Goal: Task Accomplishment & Management: Manage account settings

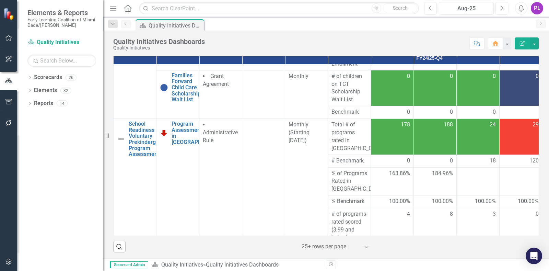
scroll to position [214, 0]
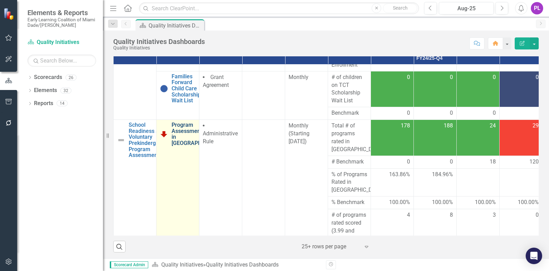
click at [188, 139] on link "Program Assessment Ratings in [GEOGRAPHIC_DATA]" at bounding box center [198, 134] width 53 height 24
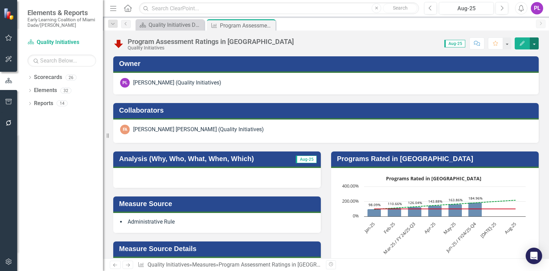
click at [538, 44] on button "button" at bounding box center [534, 43] width 9 height 12
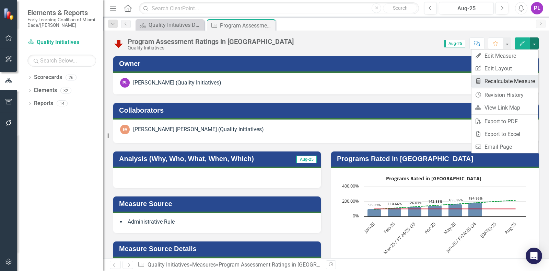
click at [512, 80] on link "Recalculate Measure Recalculate Measure" at bounding box center [505, 81] width 67 height 13
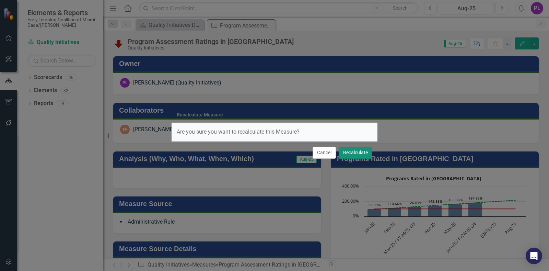
click at [358, 153] on button "Recalculate" at bounding box center [356, 153] width 34 height 12
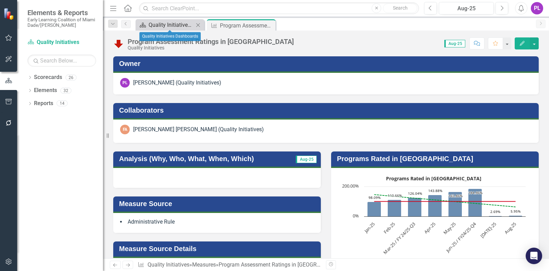
click at [182, 24] on div "Quality Initiatives Dashboards" at bounding box center [171, 25] width 45 height 9
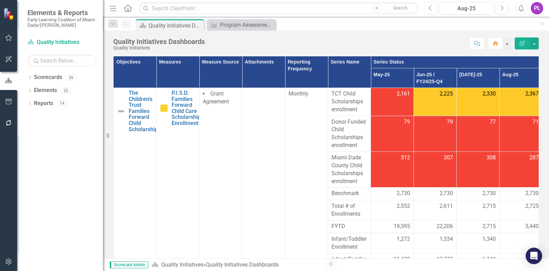
scroll to position [172, 0]
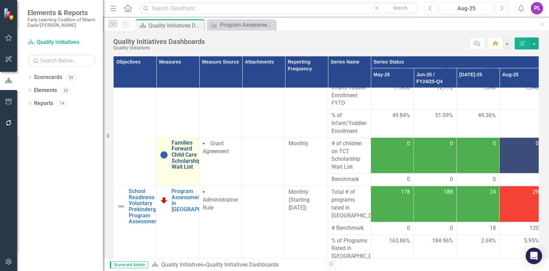
click at [175, 155] on link "Families Forward Child Care Scholarship Wait List" at bounding box center [186, 155] width 29 height 30
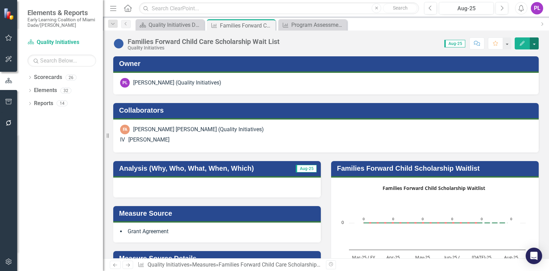
drag, startPoint x: 536, startPoint y: 40, endPoint x: 531, endPoint y: 45, distance: 6.8
click at [536, 41] on button "button" at bounding box center [534, 43] width 9 height 12
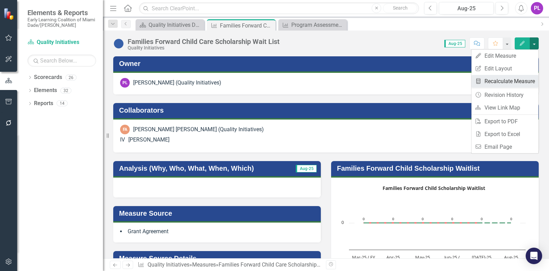
click at [503, 82] on link "Recalculate Measure Recalculate Measure" at bounding box center [505, 81] width 67 height 13
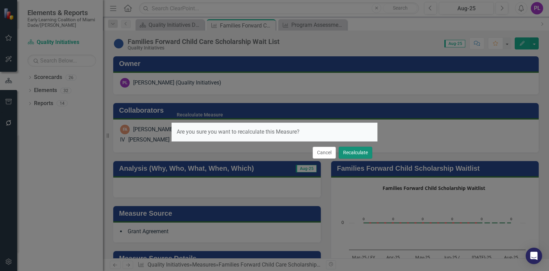
click at [350, 151] on button "Recalculate" at bounding box center [356, 153] width 34 height 12
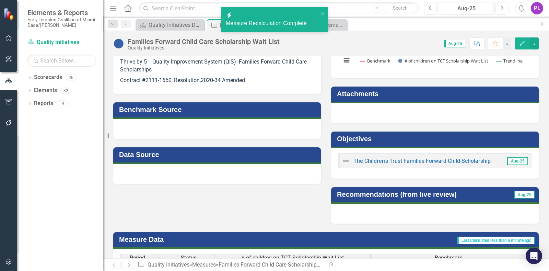
scroll to position [43, 0]
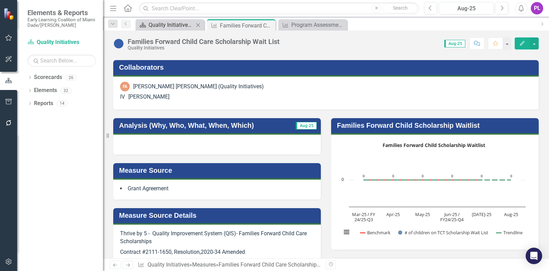
click at [177, 26] on div "Quality Initiatives Dashboards" at bounding box center [171, 25] width 45 height 9
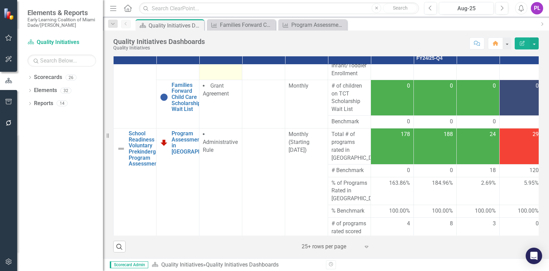
scroll to position [214, 0]
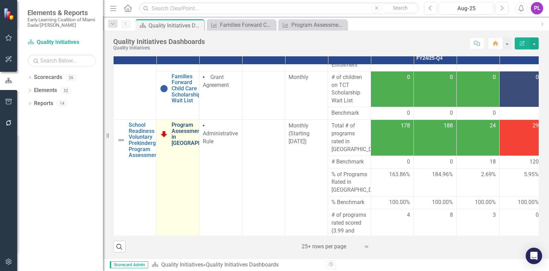
click at [191, 140] on link "Program Assessment Ratings in [GEOGRAPHIC_DATA]" at bounding box center [198, 134] width 53 height 24
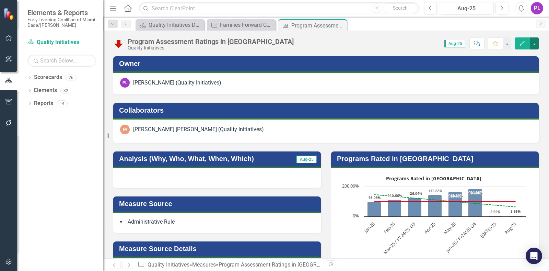
click at [531, 43] on button "button" at bounding box center [534, 43] width 9 height 12
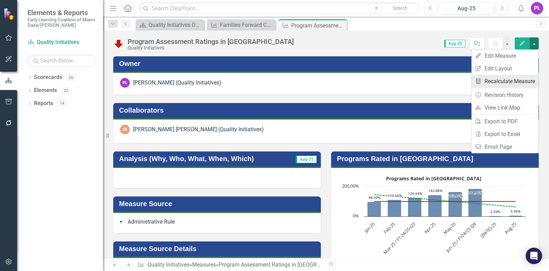
click at [514, 82] on link "Recalculate Measure Recalculate Measure" at bounding box center [505, 81] width 67 height 13
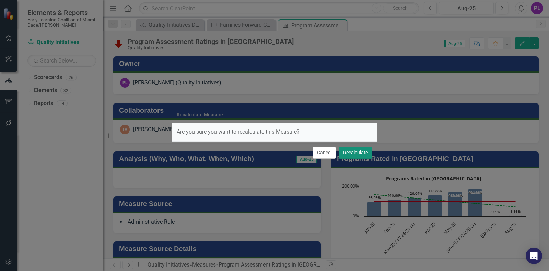
click at [366, 150] on button "Recalculate" at bounding box center [356, 153] width 34 height 12
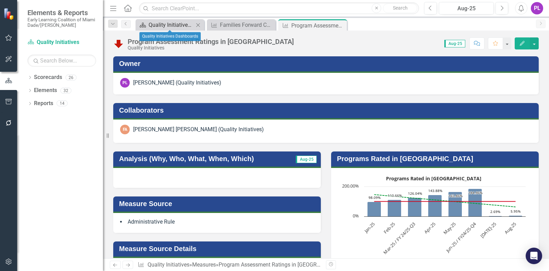
click at [187, 23] on div "Quality Initiatives Dashboards" at bounding box center [171, 25] width 45 height 9
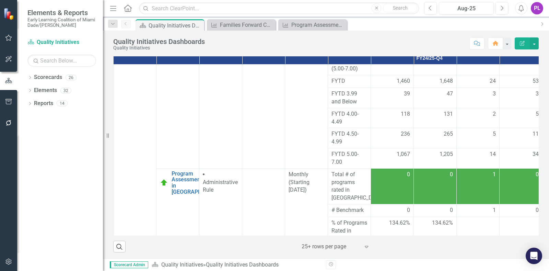
scroll to position [558, 0]
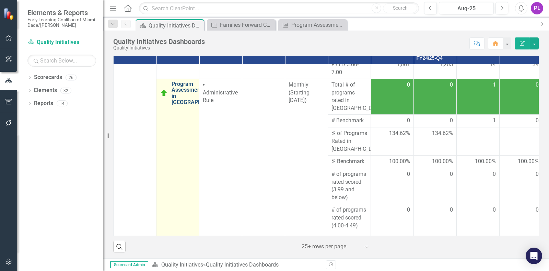
click at [176, 100] on link "Program Assessment Ratings in [GEOGRAPHIC_DATA]" at bounding box center [198, 93] width 53 height 24
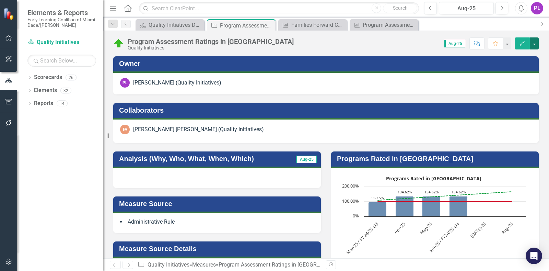
click at [536, 44] on button "button" at bounding box center [534, 43] width 9 height 12
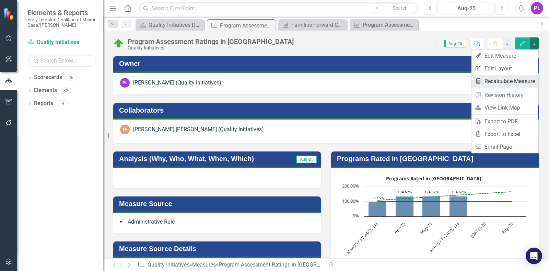
click at [509, 78] on link "Recalculate Measure Recalculate Measure" at bounding box center [505, 81] width 67 height 13
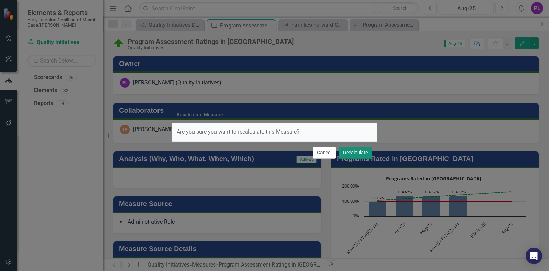
click at [362, 150] on button "Recalculate" at bounding box center [356, 153] width 34 height 12
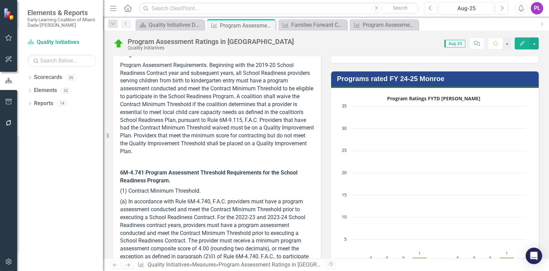
scroll to position [195, 0]
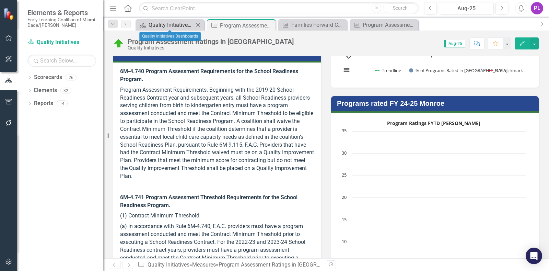
click at [189, 24] on div "Quality Initiatives Dashboards" at bounding box center [171, 25] width 45 height 9
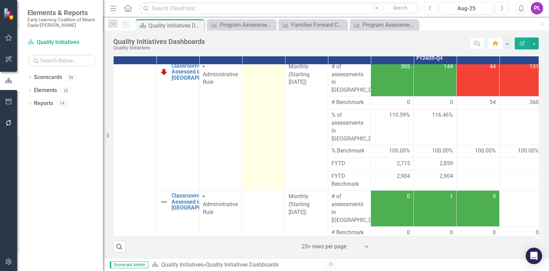
scroll to position [901, 0]
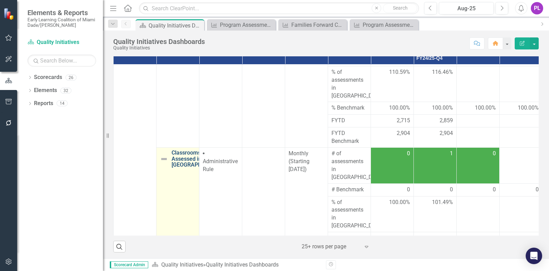
click at [191, 150] on link "Classrooms Assessed in [GEOGRAPHIC_DATA]" at bounding box center [198, 159] width 53 height 18
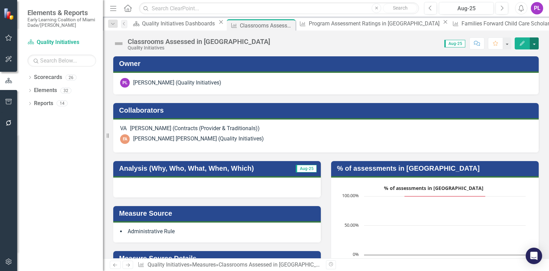
click at [536, 44] on button "button" at bounding box center [534, 43] width 9 height 12
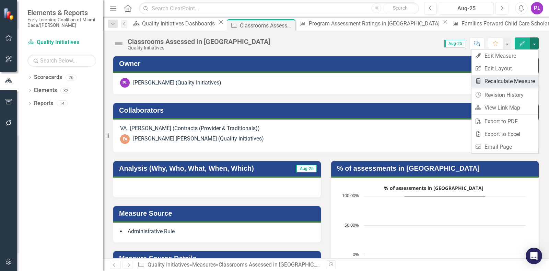
click at [511, 78] on link "Recalculate Measure Recalculate Measure" at bounding box center [505, 81] width 67 height 13
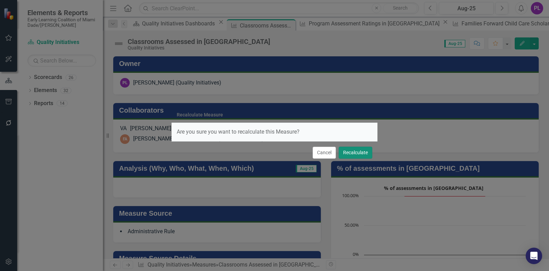
click at [365, 149] on button "Recalculate" at bounding box center [356, 153] width 34 height 12
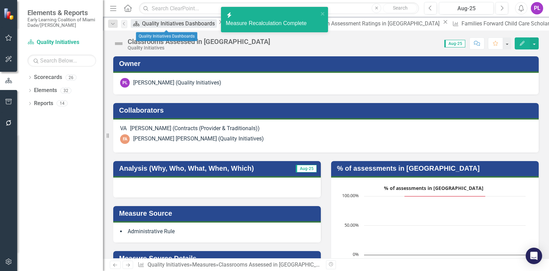
click at [170, 21] on div "Quality Initiatives Dashboards" at bounding box center [179, 23] width 75 height 9
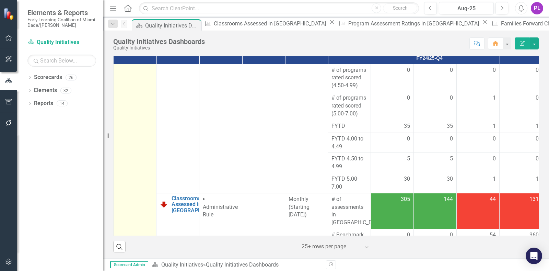
scroll to position [772, 0]
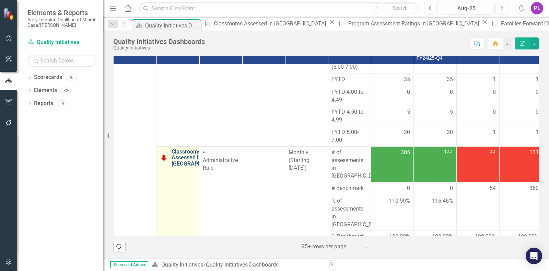
click at [183, 155] on link "Classrooms Assessed in [GEOGRAPHIC_DATA]" at bounding box center [198, 158] width 53 height 18
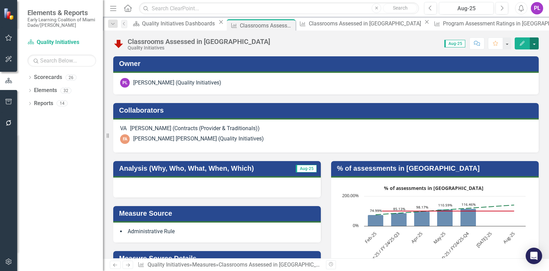
click at [537, 46] on button "button" at bounding box center [534, 43] width 9 height 12
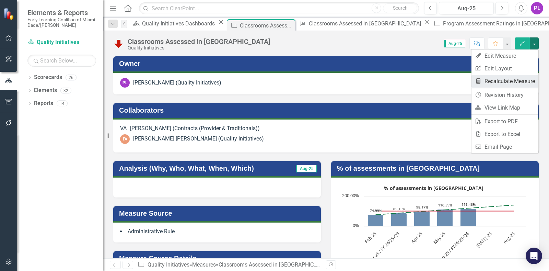
click at [511, 81] on link "Recalculate Measure Recalculate Measure" at bounding box center [505, 81] width 67 height 13
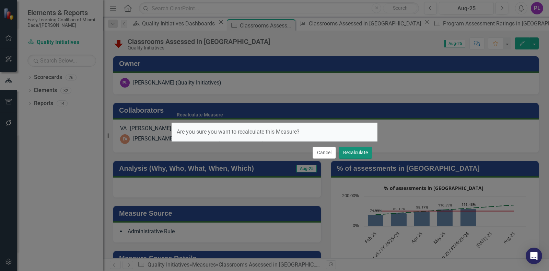
click at [360, 151] on button "Recalculate" at bounding box center [356, 153] width 34 height 12
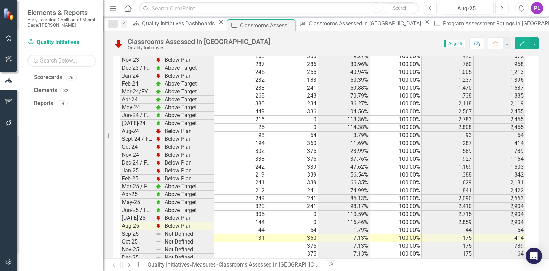
scroll to position [944, 0]
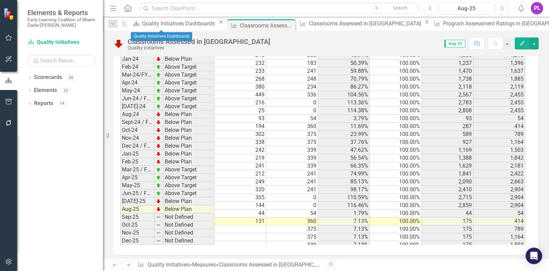
click at [217, 23] on div "Close" at bounding box center [221, 21] width 9 height 5
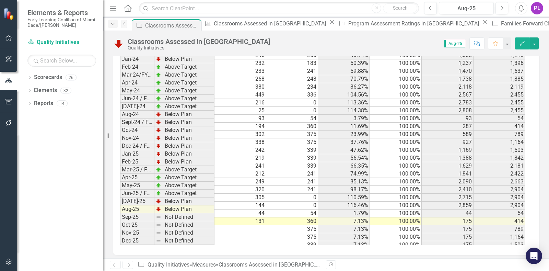
click at [111, 22] on icon "Dropdown" at bounding box center [113, 24] width 6 height 5
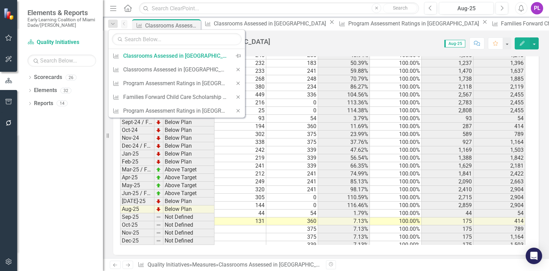
click at [130, 5] on icon "Home" at bounding box center [127, 7] width 9 height 7
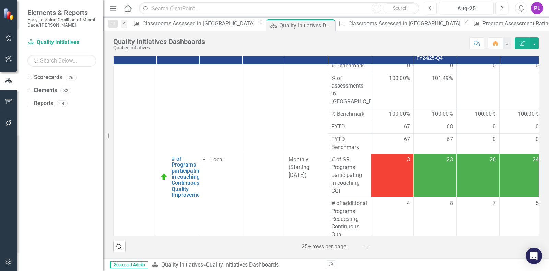
scroll to position [1029, 0]
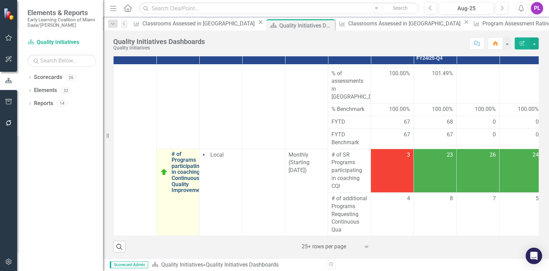
click at [176, 151] on link "# of Programs participating in coaching Continuous Quality Improvement" at bounding box center [188, 172] width 33 height 42
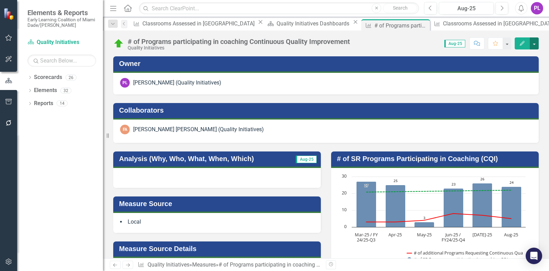
click at [534, 46] on button "button" at bounding box center [534, 43] width 9 height 12
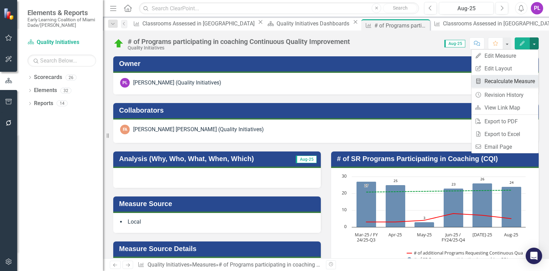
click at [514, 81] on link "Recalculate Measure Recalculate Measure" at bounding box center [505, 81] width 67 height 13
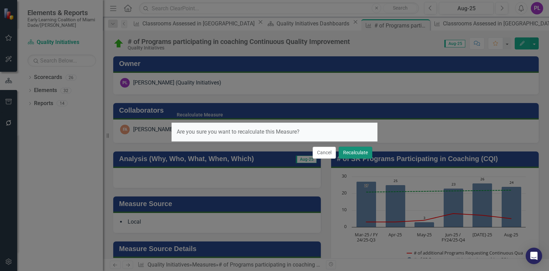
click at [360, 151] on button "Recalculate" at bounding box center [356, 153] width 34 height 12
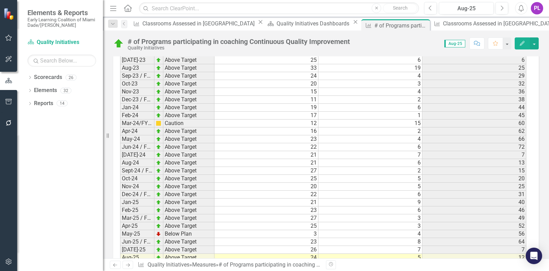
scroll to position [686, 0]
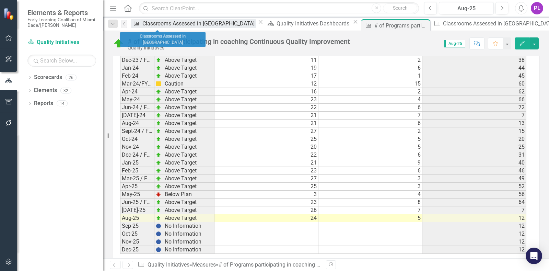
click at [161, 23] on div "Classrooms Assessed in [GEOGRAPHIC_DATA]" at bounding box center [199, 23] width 114 height 9
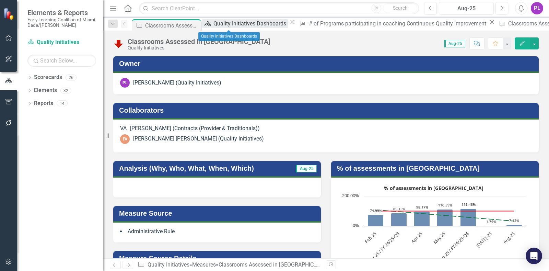
click at [230, 24] on div "Quality Initiatives Dashboards" at bounding box center [250, 23] width 75 height 9
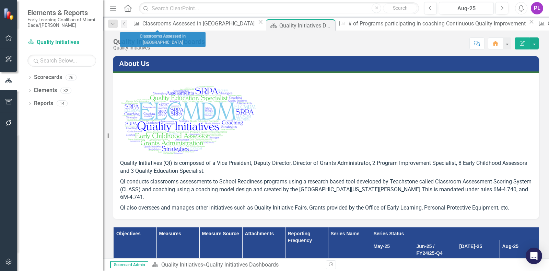
click at [257, 24] on icon "Close" at bounding box center [260, 21] width 7 height 5
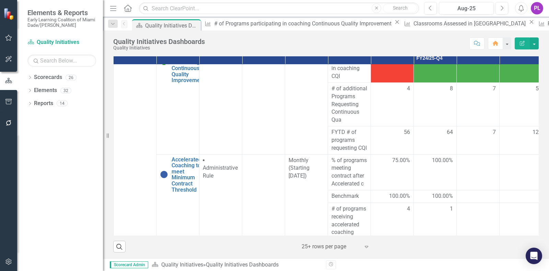
scroll to position [1158, 0]
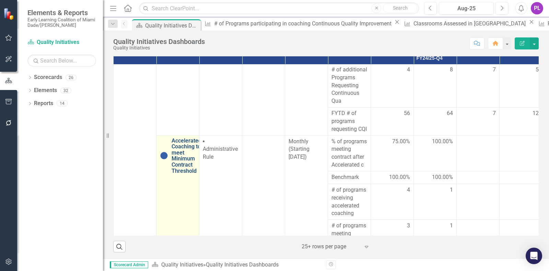
click at [186, 138] on link "Accelerated Coaching to meet Minimum Contract Threshold" at bounding box center [187, 156] width 30 height 36
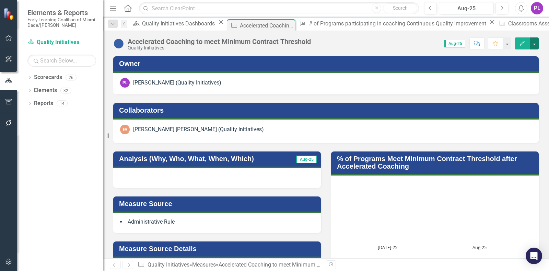
click at [534, 42] on button "button" at bounding box center [534, 43] width 9 height 12
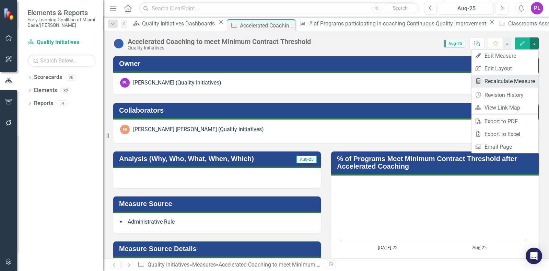
click at [506, 82] on link "Recalculate Measure Recalculate Measure" at bounding box center [505, 81] width 67 height 13
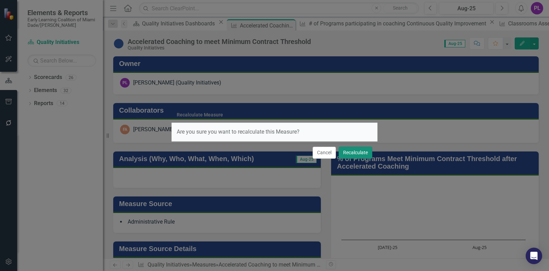
click at [356, 153] on button "Recalculate" at bounding box center [356, 153] width 34 height 12
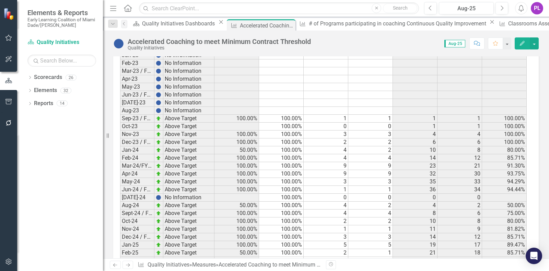
scroll to position [830, 0]
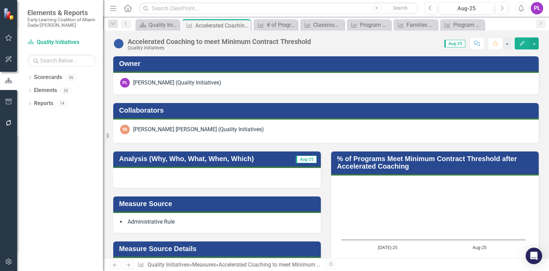
scroll to position [830, 0]
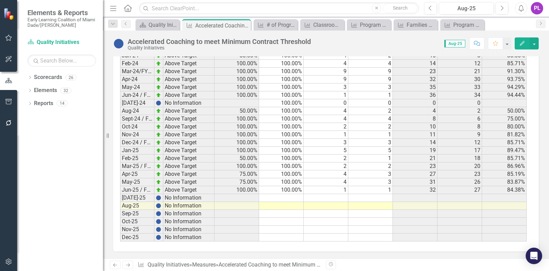
click at [134, 202] on td "Aug-25" at bounding box center [137, 206] width 34 height 8
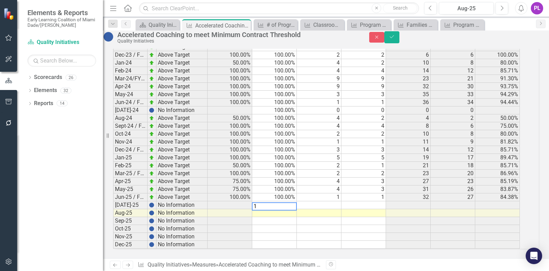
scroll to position [830, 0]
type textarea "100"
type textarea "2"
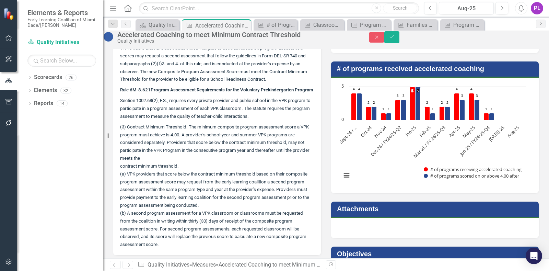
scroll to position [0, 0]
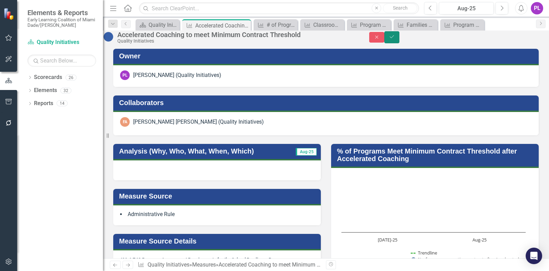
click at [399, 36] on button "Save" at bounding box center [391, 37] width 15 height 12
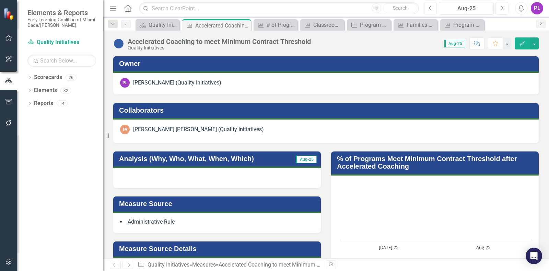
click at [431, 9] on icon "Previous" at bounding box center [431, 8] width 4 height 6
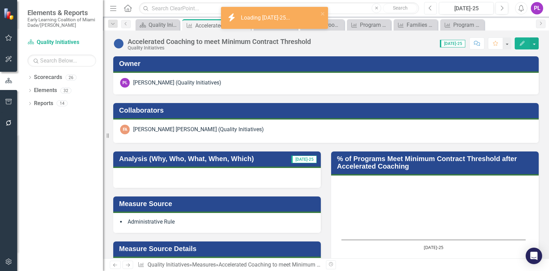
click at [431, 9] on icon "Previous" at bounding box center [431, 8] width 4 height 6
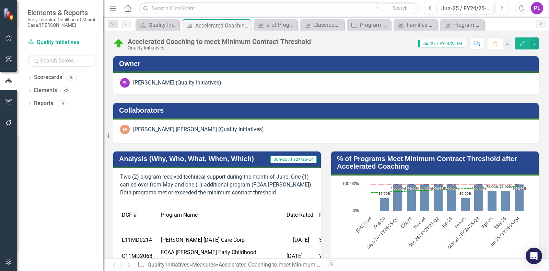
click at [176, 176] on p "Two (2) program received technical support during the month of June. One (1) ca…" at bounding box center [217, 185] width 194 height 24
click at [120, 172] on div "Two (2) program received technical support during the month of June. One (1) ca…" at bounding box center [217, 220] width 208 height 105
click at [121, 172] on div "Two (2) program received technical support during the month of June. One (1) ca…" at bounding box center [217, 220] width 208 height 105
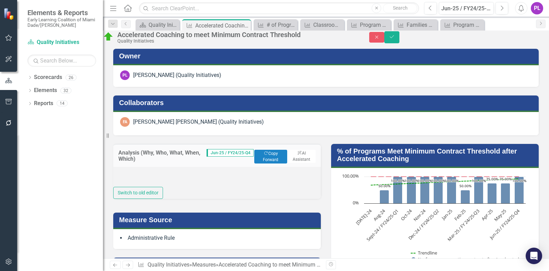
type textarea "<p>Two (2) program received technical support during the month of June. One (1)…"
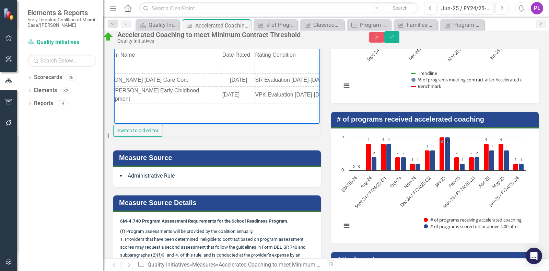
scroll to position [184, 0]
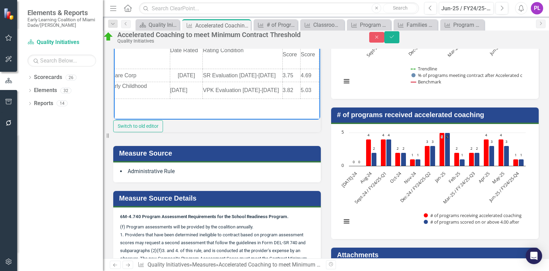
drag, startPoint x: 116, startPoint y: 3, endPoint x: 277, endPoint y: 97, distance: 186.9
click at [210, 103] on html "Two (2) program received technical support during the month of June. One (1) ca…" at bounding box center [106, 51] width 206 height 103
copy p "Two (2) program received technical support during the month of June. One (1) ca…"
drag, startPoint x: 532, startPoint y: 39, endPoint x: 512, endPoint y: 16, distance: 29.7
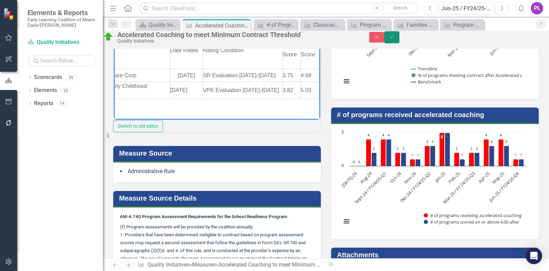
click at [395, 39] on icon "Save" at bounding box center [392, 36] width 6 height 5
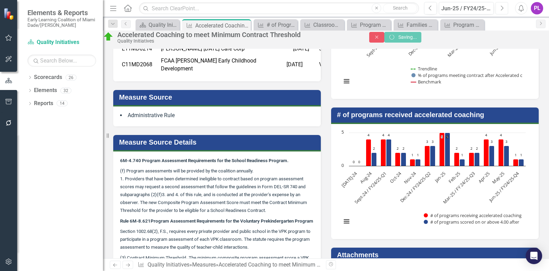
click at [505, 6] on button "Next" at bounding box center [502, 8] width 13 height 12
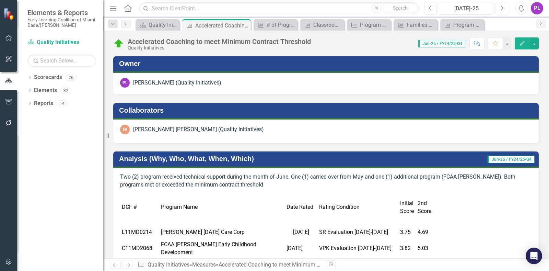
click at [505, 6] on button "Next" at bounding box center [502, 8] width 13 height 12
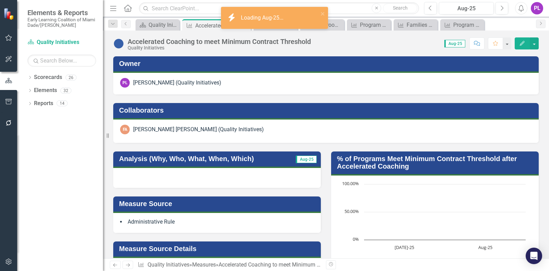
click at [171, 178] on div at bounding box center [217, 178] width 208 height 20
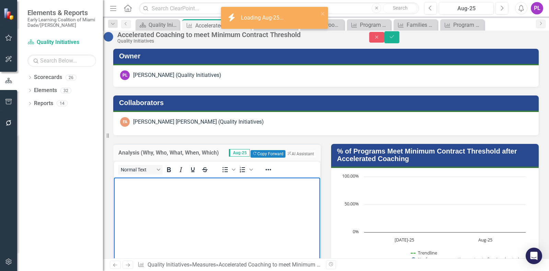
click at [136, 191] on body "Rich Text Area. Press ALT-0 for help." at bounding box center [217, 228] width 206 height 103
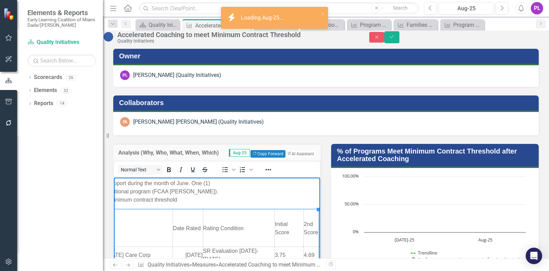
click at [172, 181] on p "Two (2) program received technical support during the month of June. One (1) ca…" at bounding box center [122, 191] width 203 height 25
click at [172, 181] on p "Two (2) program received technical support during the month of June. One (1) ca…" at bounding box center [123, 191] width 203 height 25
click at [118, 191] on p "Two (2) program received technical support during the month of August. One (1) …" at bounding box center [123, 191] width 203 height 25
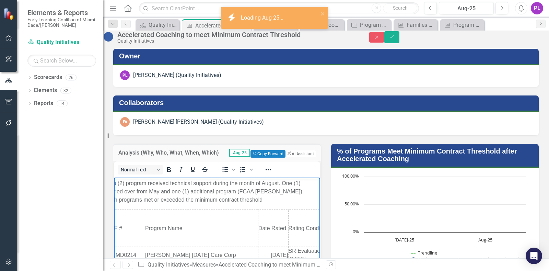
scroll to position [0, 2]
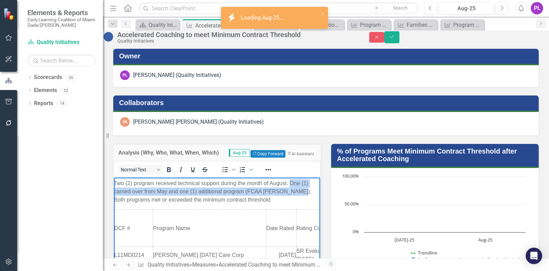
drag, startPoint x: 135, startPoint y: 199, endPoint x: 287, endPoint y: 175, distance: 154.3
click at [287, 177] on html "Two (2) program received technical support during the month of August. One (1) …" at bounding box center [215, 229] width 206 height 105
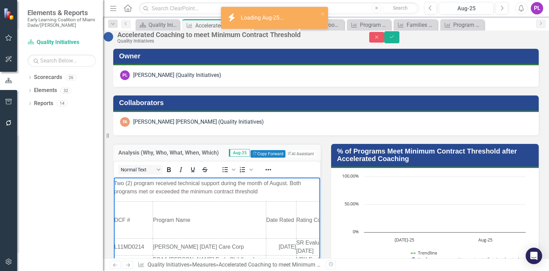
scroll to position [43, 0]
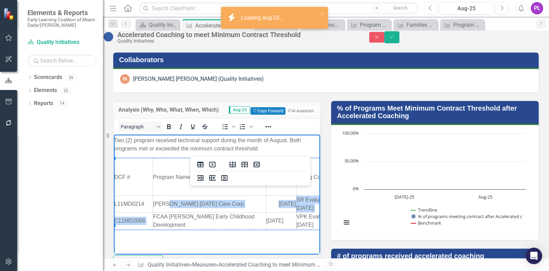
drag, startPoint x: 233, startPoint y: 203, endPoint x: 167, endPoint y: 204, distance: 65.6
click at [167, 204] on td "Cazeau Family Day Care Corp" at bounding box center [209, 203] width 113 height 17
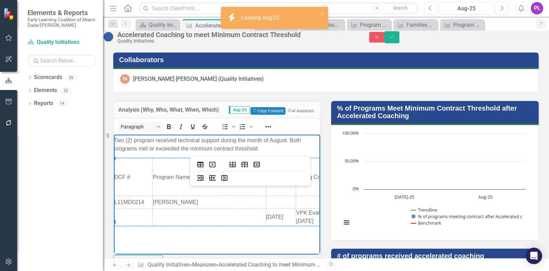
click at [179, 212] on td "Rich Text Area. Press ALT-0 for help." at bounding box center [209, 216] width 113 height 17
click at [138, 214] on td "Rich Text Area. Press ALT-0 for help." at bounding box center [133, 216] width 38 height 17
click at [143, 198] on td "L11MD0214" at bounding box center [133, 201] width 39 height 13
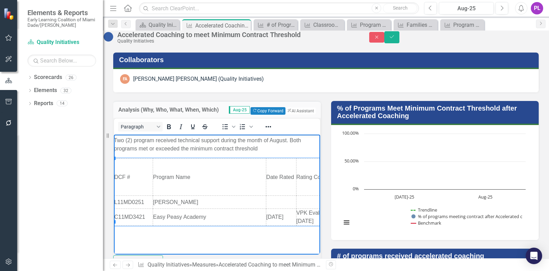
click at [281, 200] on td "Rich Text Area. Press ALT-0 for help." at bounding box center [281, 201] width 30 height 13
click at [300, 200] on td "Rich Text Area. Press ALT-0 for help." at bounding box center [332, 201] width 72 height 13
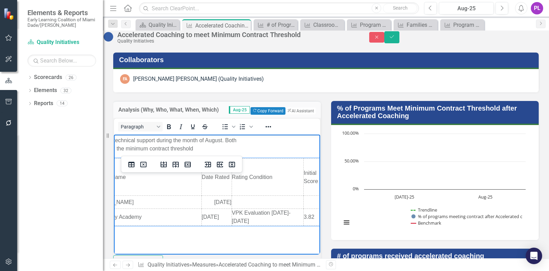
scroll to position [0, 95]
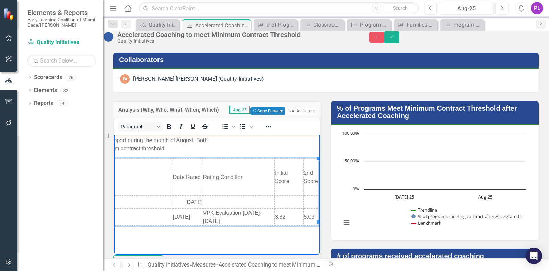
click at [216, 200] on td "Rich Text Area. Press ALT-0 for help." at bounding box center [239, 201] width 72 height 13
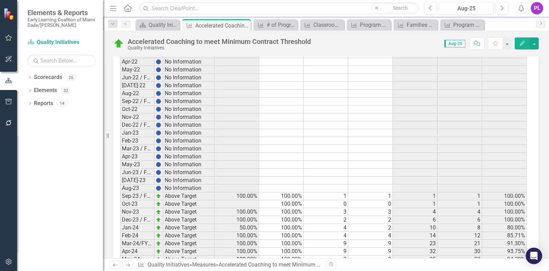
scroll to position [898, 0]
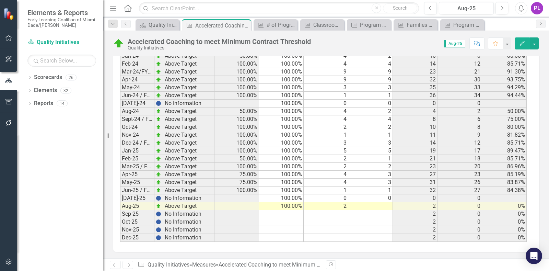
click at [369, 202] on td at bounding box center [370, 206] width 45 height 8
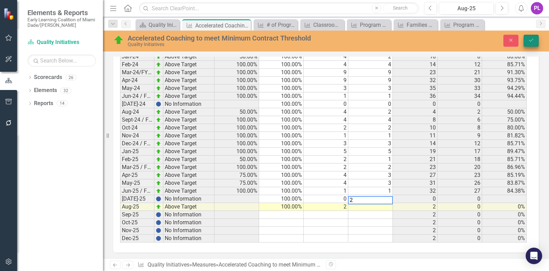
type textarea "2"
click at [528, 38] on icon "Save" at bounding box center [531, 40] width 6 height 5
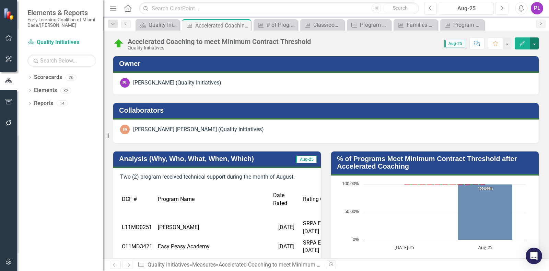
click at [534, 45] on button "button" at bounding box center [534, 43] width 9 height 12
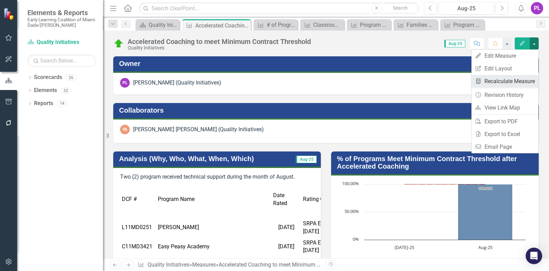
click at [512, 77] on link "Recalculate Measure Recalculate Measure" at bounding box center [505, 81] width 67 height 13
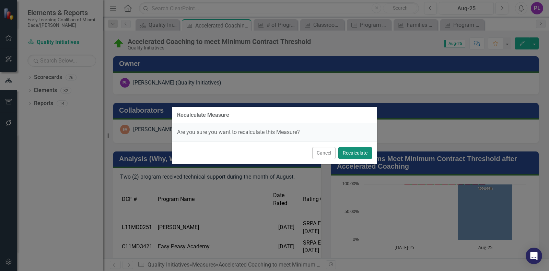
click at [368, 154] on button "Recalculate" at bounding box center [355, 153] width 34 height 12
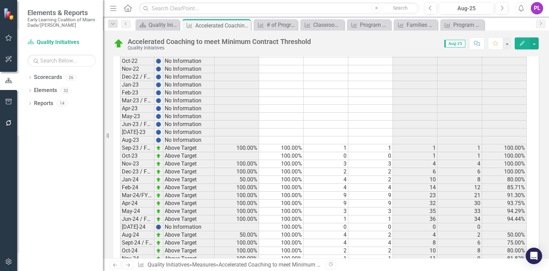
scroll to position [855, 0]
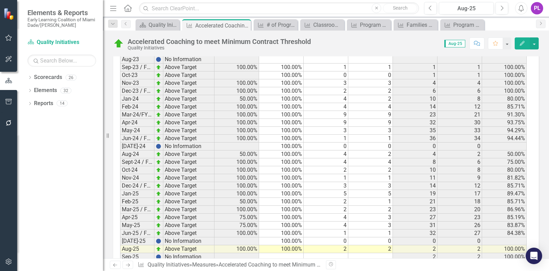
click at [384, 245] on td "2" at bounding box center [370, 249] width 45 height 8
click at [386, 245] on td "2" at bounding box center [370, 249] width 45 height 8
type textarea "2"
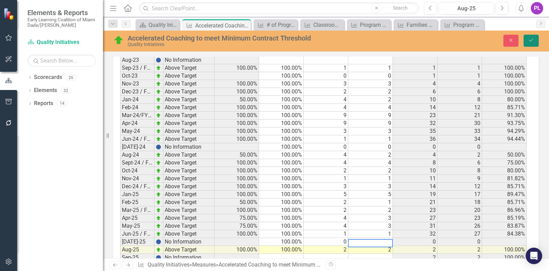
click at [527, 39] on button "Save" at bounding box center [531, 41] width 15 height 12
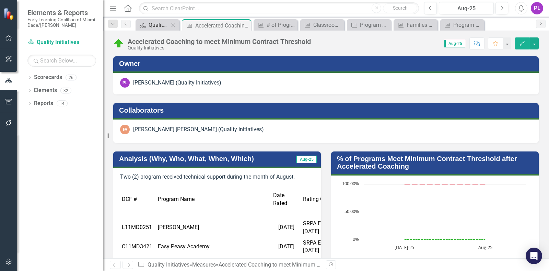
click at [161, 22] on div "Quality Initiatives Dashboards" at bounding box center [159, 25] width 21 height 9
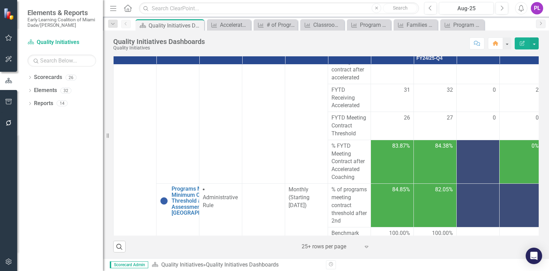
scroll to position [1373, 0]
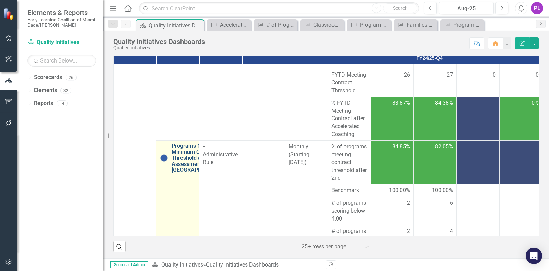
click at [188, 153] on link "Programs Meeting Minimum Contract Threshold after 2nd Assessment in [GEOGRAPHIC…" at bounding box center [198, 158] width 53 height 30
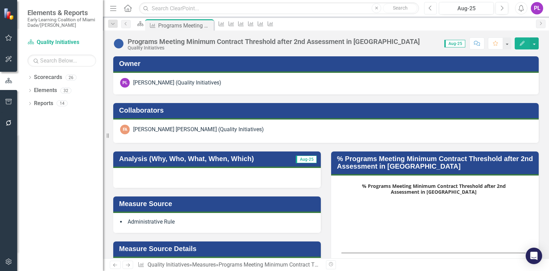
click at [431, 8] on icon "Previous" at bounding box center [431, 8] width 4 height 6
click at [435, 6] on button "Previous" at bounding box center [430, 8] width 13 height 12
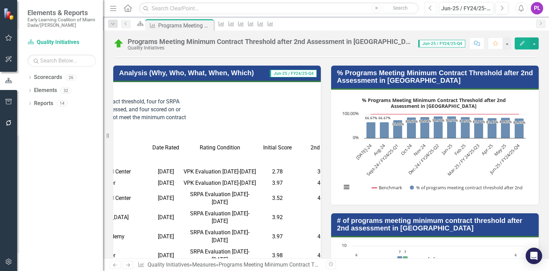
scroll to position [0, 158]
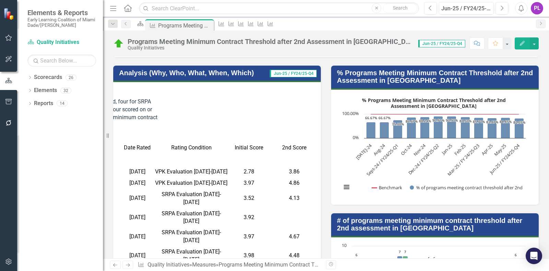
click at [290, 208] on td at bounding box center [294, 217] width 53 height 19
click at [291, 208] on td at bounding box center [294, 217] width 53 height 19
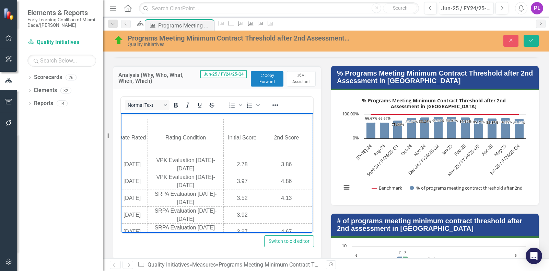
scroll to position [48, 174]
click at [284, 206] on td "Rich Text Area. Press ALT-0 for help." at bounding box center [286, 214] width 51 height 17
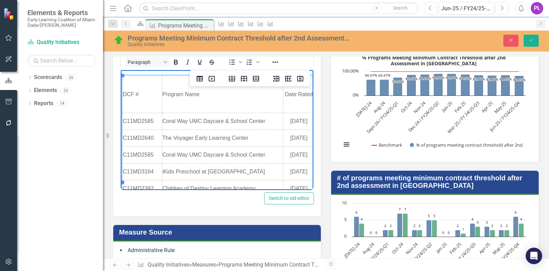
scroll to position [0, 0]
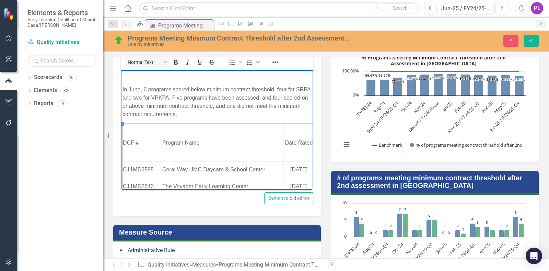
click at [222, 86] on p "In June, 6 programs scored below minimum contract threshold, four for SRPA and …" at bounding box center [217, 101] width 189 height 33
click at [195, 96] on p "In June, 6 programs scored below minimum contract threshold, four for SRPA and …" at bounding box center [217, 101] width 189 height 33
click at [290, 97] on p "In June, 6 programs scored below minimum contract threshold, four for SRPA and …" at bounding box center [217, 101] width 189 height 33
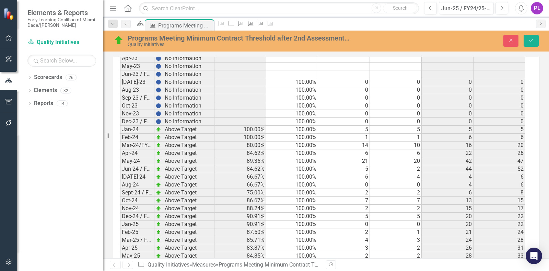
scroll to position [981, 0]
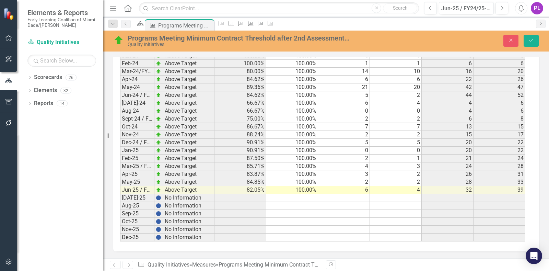
click at [406, 179] on td "2" at bounding box center [396, 182] width 52 height 8
click at [408, 186] on td "4" at bounding box center [396, 190] width 52 height 8
type textarea "5"
click at [534, 39] on icon "Save" at bounding box center [531, 40] width 6 height 5
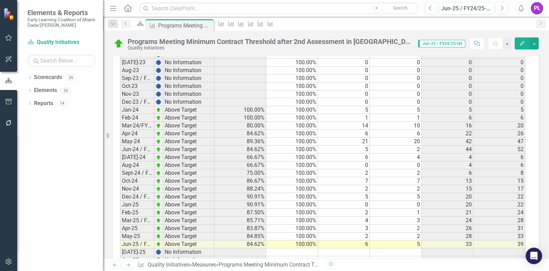
scroll to position [975, 0]
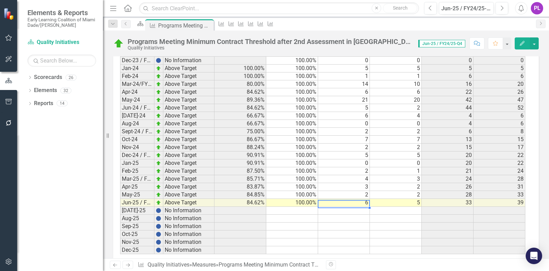
click at [338, 207] on td at bounding box center [344, 211] width 52 height 8
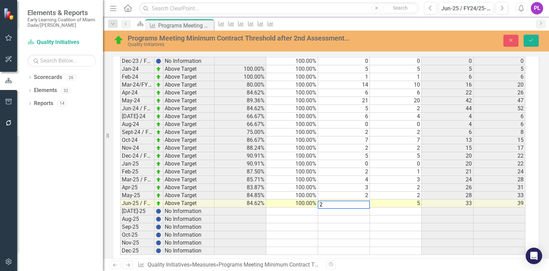
scroll to position [975, 0]
type textarea "2"
click at [299, 207] on td at bounding box center [292, 211] width 52 height 8
type textarea "100"
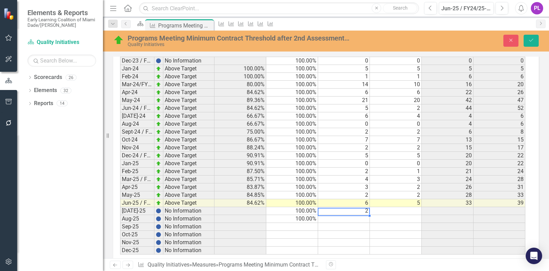
type textarea "1"
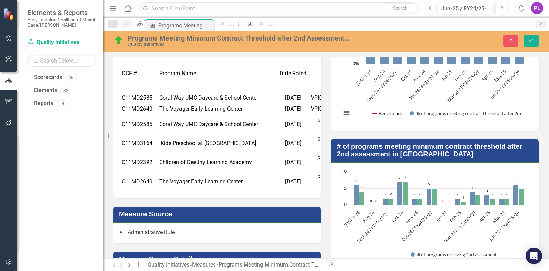
scroll to position [0, 0]
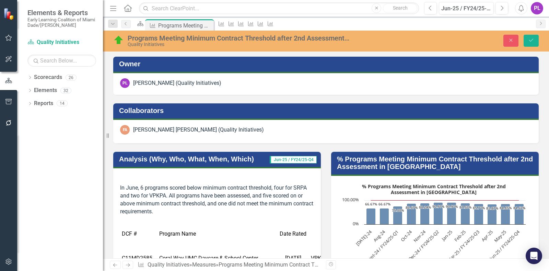
drag, startPoint x: 138, startPoint y: 178, endPoint x: 135, endPoint y: 180, distance: 4.5
click at [138, 178] on p at bounding box center [217, 177] width 194 height 9
click at [121, 185] on p "In June, 6 programs scored below minimum contract threshold, four for SRPA and …" at bounding box center [217, 199] width 194 height 33
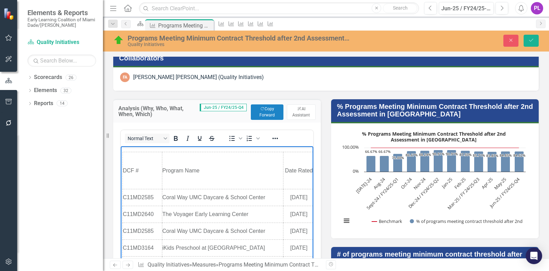
scroll to position [109, 0]
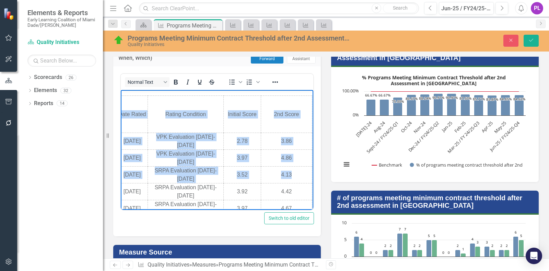
scroll to position [48, 174]
click at [147, 155] on body "In June, 6 programs scored below minimum contract threshold, four for SRPA and …" at bounding box center [50, 138] width 193 height 194
copy body "In June, 6 programs scored below minimum contract threshold, four for SRPA and …"
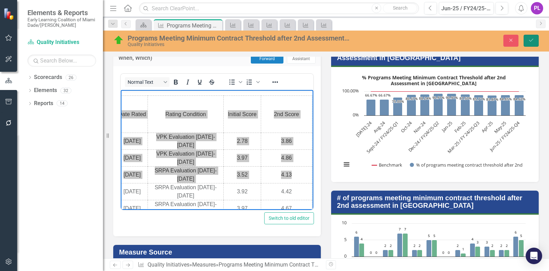
drag, startPoint x: 534, startPoint y: 39, endPoint x: 526, endPoint y: 27, distance: 14.0
click at [531, 33] on div "Programs Meeting Minimum Contract Threshold after 2nd Assessment in Miami-Dade …" at bounding box center [326, 41] width 446 height 21
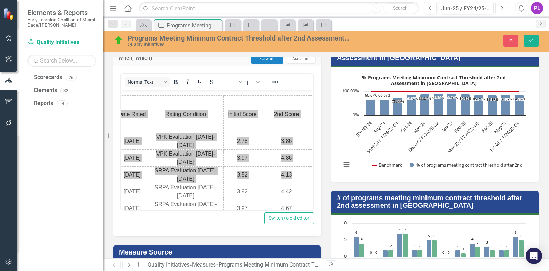
click at [503, 8] on icon "button" at bounding box center [502, 7] width 3 height 5
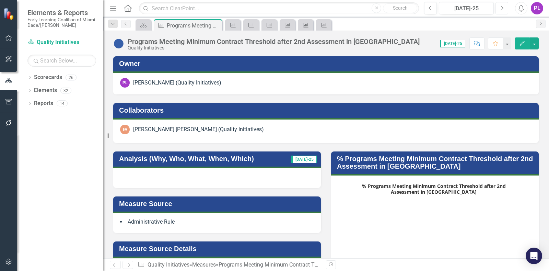
click at [503, 11] on button "Next" at bounding box center [502, 8] width 13 height 12
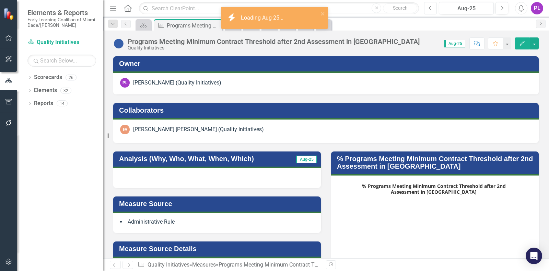
click at [430, 8] on icon "button" at bounding box center [430, 7] width 3 height 5
click at [190, 178] on div at bounding box center [217, 178] width 208 height 20
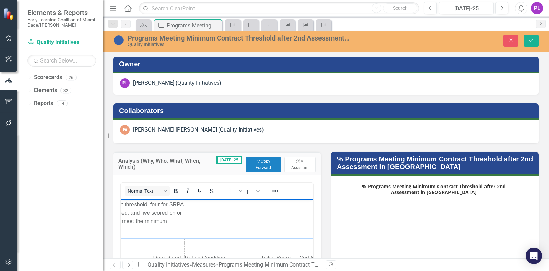
click at [156, 216] on p "In June, 6 programs scored below minimum contract threshold, four for SRPA and …" at bounding box center [90, 216] width 189 height 33
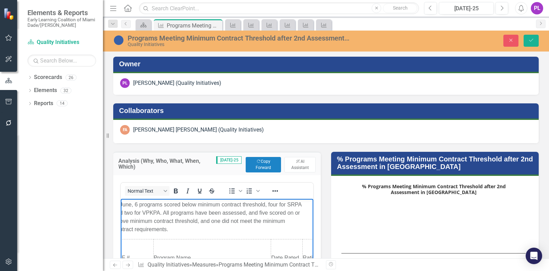
scroll to position [0, 2]
drag, startPoint x: 138, startPoint y: 203, endPoint x: 140, endPoint y: 199, distance: 5.1
click at [140, 199] on body "In June, 6 programs scored below minimum contract threshold, four for SRPA and …" at bounding box center [215, 254] width 193 height 113
click at [141, 203] on p "In July, 6 programs scored below minimum contract threshold, four for SRPA and …" at bounding box center [215, 216] width 189 height 33
drag, startPoint x: 294, startPoint y: 204, endPoint x: 288, endPoint y: 204, distance: 6.2
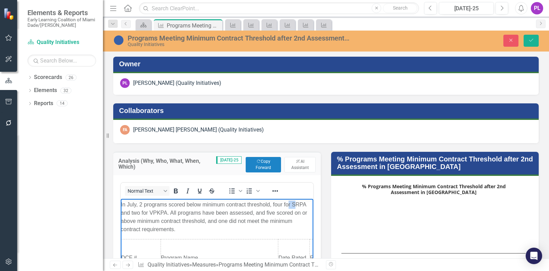
click at [287, 205] on p "In July, 2 programs scored below minimum contract threshold, four for SRPA and …" at bounding box center [215, 216] width 189 height 33
click at [288, 203] on p "In July, 2 programs scored below minimum contract threshold, four for SRPA and …" at bounding box center [215, 216] width 189 height 33
click at [293, 203] on p "In July, 2 programs scored below minimum contract threshold, four for SRPA and …" at bounding box center [215, 216] width 189 height 33
drag, startPoint x: 293, startPoint y: 203, endPoint x: 421, endPoint y: 386, distance: 223.8
click at [293, 203] on p "In July, 2 programs scored below minimum contract threshold, four for SRPA and …" at bounding box center [215, 216] width 189 height 33
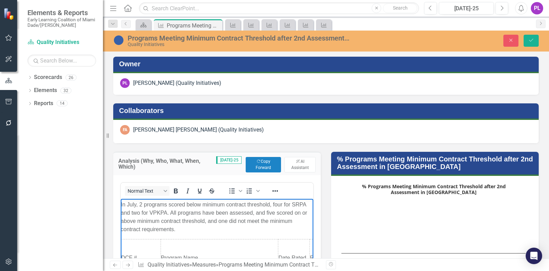
click at [218, 211] on p "In July, 2 programs scored below minimum contract threshold, four for SRPA and …" at bounding box center [215, 216] width 189 height 33
drag, startPoint x: 165, startPoint y: 213, endPoint x: 170, endPoint y: 207, distance: 6.9
click at [166, 212] on p "In July, 2 programs scored below minimum contract threshold, four for SRPA and …" at bounding box center [215, 216] width 189 height 33
click at [531, 40] on icon "Save" at bounding box center [531, 40] width 6 height 5
